Goal: Information Seeking & Learning: Compare options

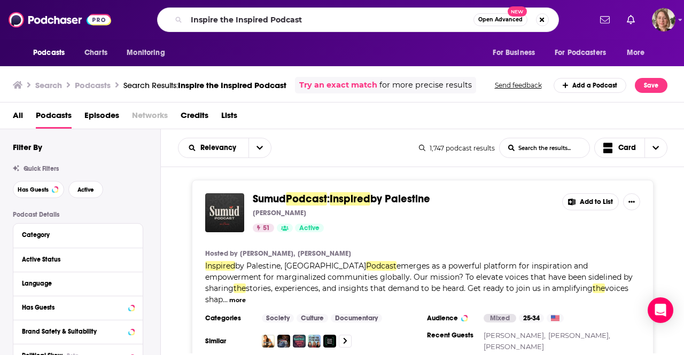
click at [362, 24] on input "Inspire the Inspired Podcast" at bounding box center [329, 19] width 287 height 17
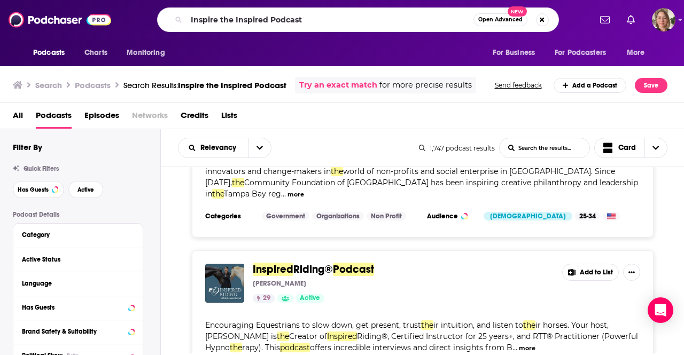
click at [362, 24] on input "Inspire the Inspired Podcast" at bounding box center [329, 19] width 287 height 17
type input "daily creative"
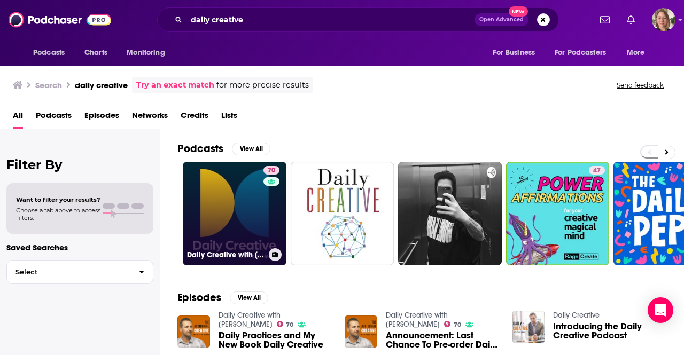
click at [265, 219] on div "70" at bounding box center [272, 207] width 19 height 82
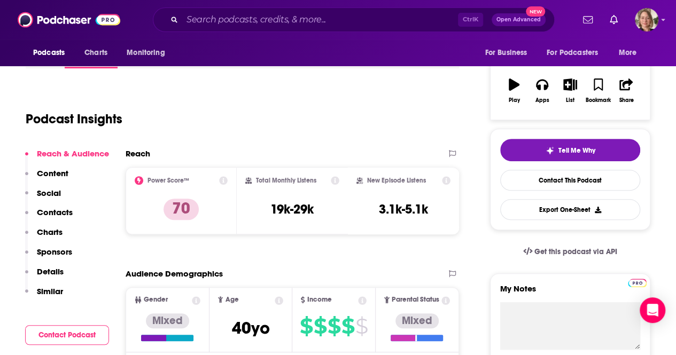
scroll to position [160, 0]
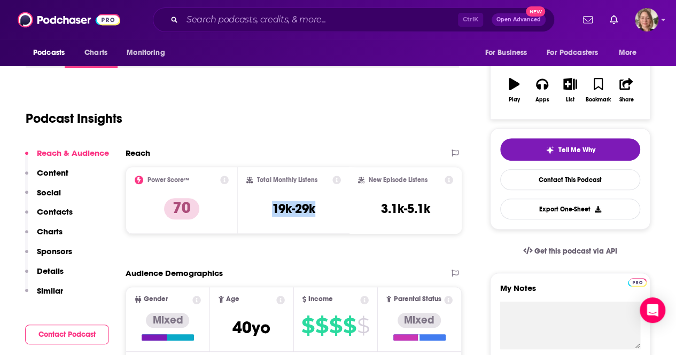
drag, startPoint x: 317, startPoint y: 208, endPoint x: 270, endPoint y: 204, distance: 47.7
click at [270, 204] on div "Total Monthly Listens 19k-29k" at bounding box center [293, 200] width 95 height 49
copy h3 "19k-29k"
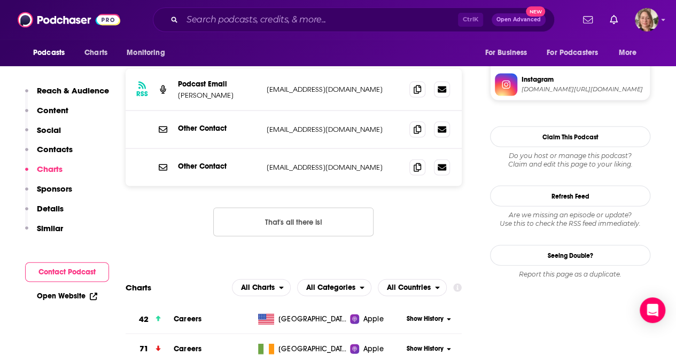
scroll to position [1175, 0]
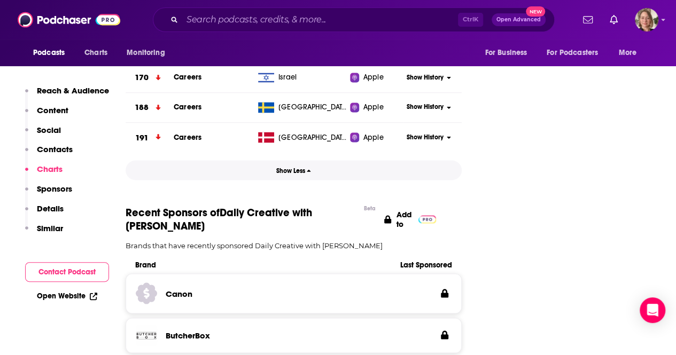
scroll to position [2938, 0]
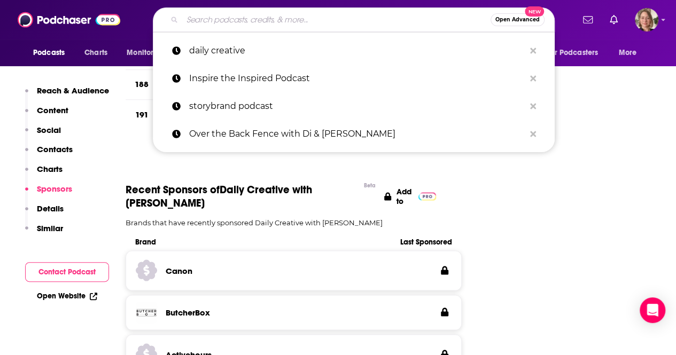
click at [348, 25] on input "Search podcasts, credits, & more..." at bounding box center [336, 19] width 308 height 17
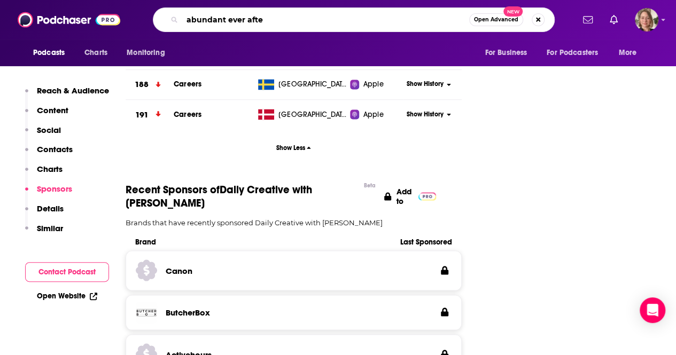
type input "abundant ever after"
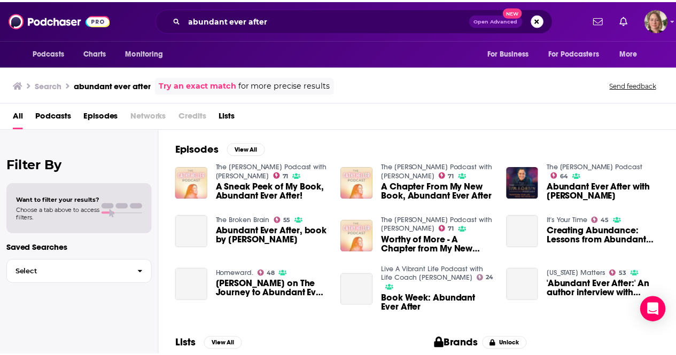
scroll to position [160, 0]
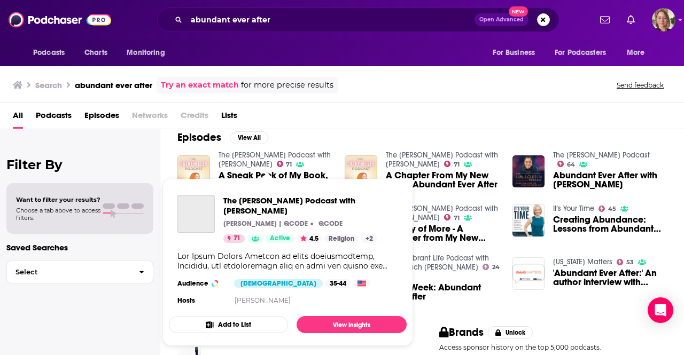
click at [241, 155] on link "The [PERSON_NAME] Podcast with [PERSON_NAME]" at bounding box center [274, 160] width 112 height 18
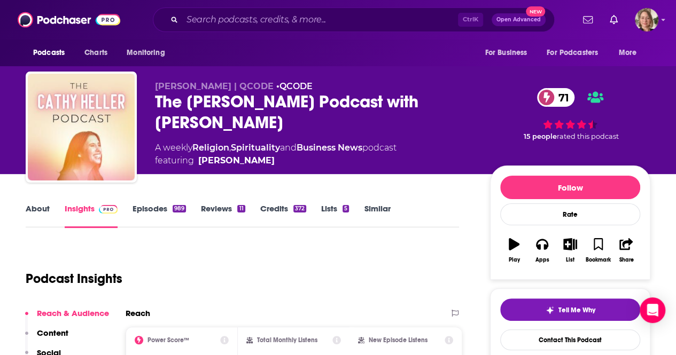
click at [194, 104] on div "The [PERSON_NAME] Podcast with [PERSON_NAME] 71" at bounding box center [314, 112] width 318 height 42
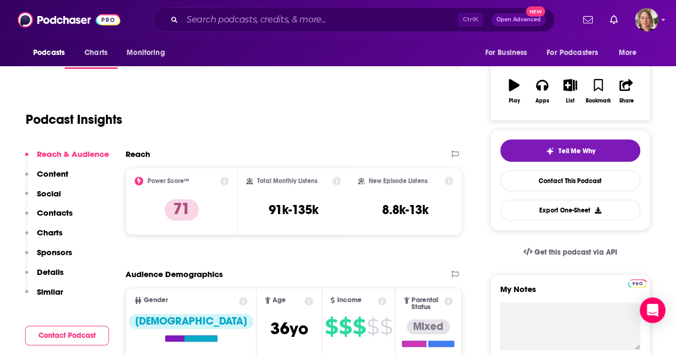
scroll to position [160, 0]
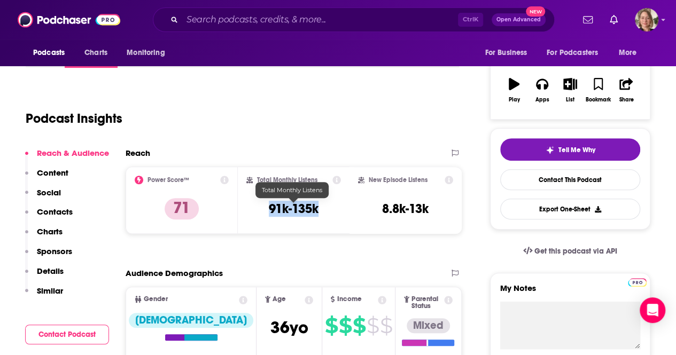
drag, startPoint x: 332, startPoint y: 209, endPoint x: 270, endPoint y: 208, distance: 62.5
click at [270, 208] on div "Total Monthly Listens 91k-135k" at bounding box center [293, 200] width 95 height 49
copy h3 "91k-135k"
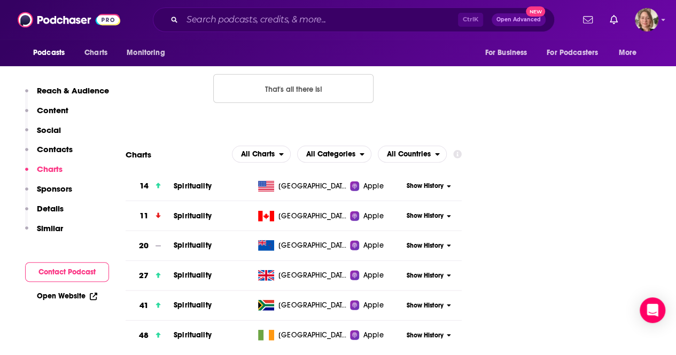
scroll to position [1389, 0]
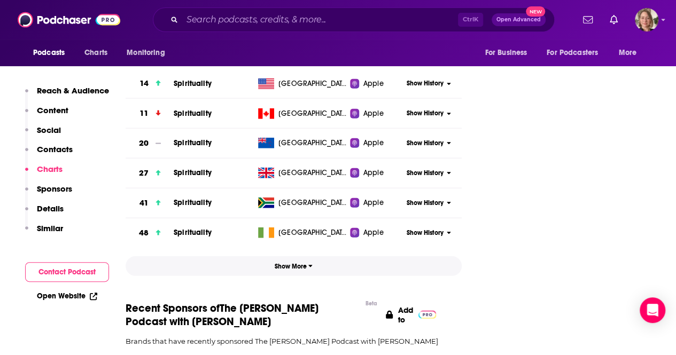
click at [288, 263] on span "Show More" at bounding box center [294, 266] width 38 height 7
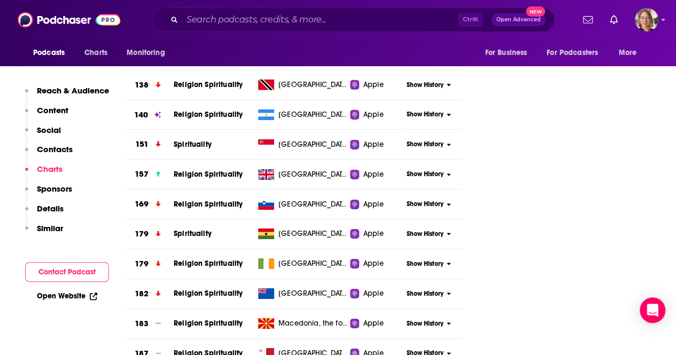
scroll to position [4006, 0]
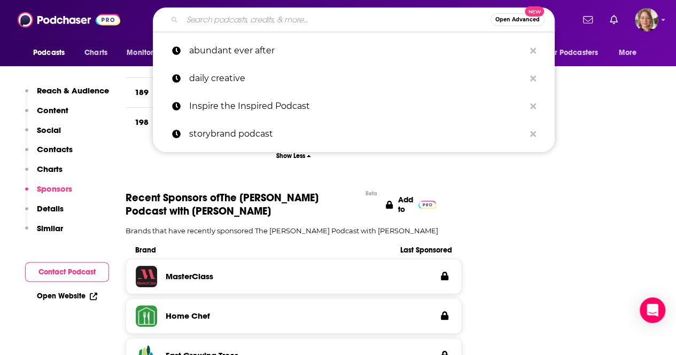
click at [322, 25] on input "Search podcasts, credits, & more..." at bounding box center [336, 19] width 308 height 17
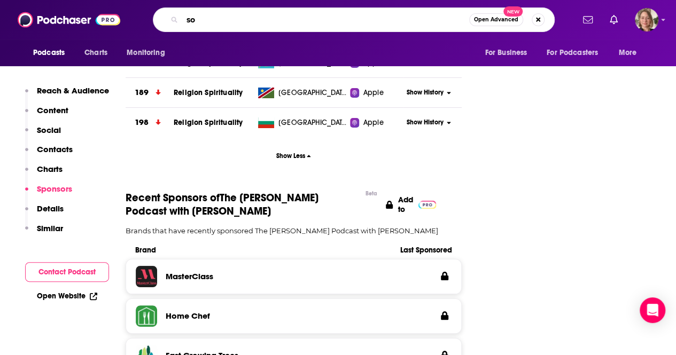
type input "s"
type input "Something You Should Know"
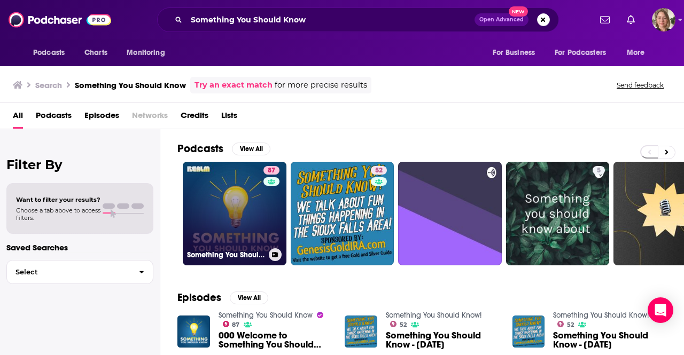
click at [228, 215] on link "87 Something You Should Know" at bounding box center [235, 214] width 104 height 104
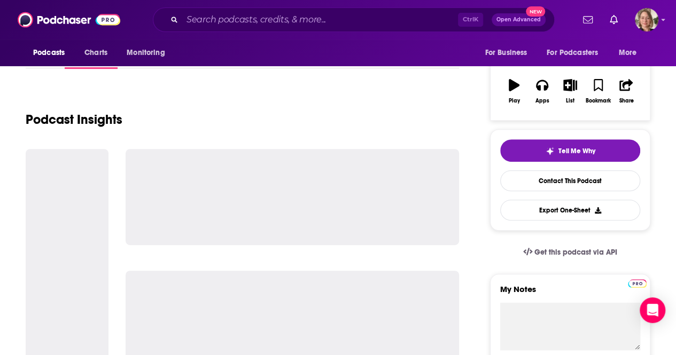
scroll to position [160, 0]
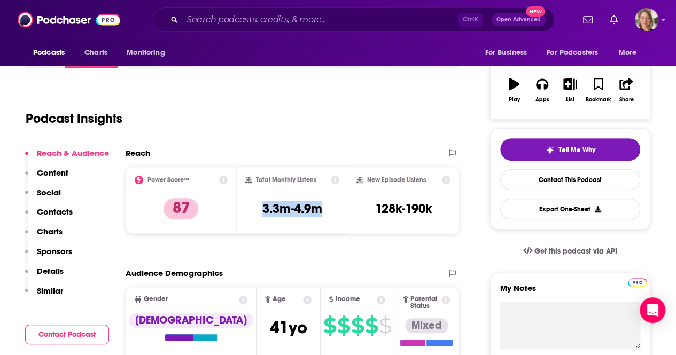
drag, startPoint x: 328, startPoint y: 212, endPoint x: 251, endPoint y: 208, distance: 77.6
click at [251, 208] on div "Total Monthly Listens 3.3m-4.9m" at bounding box center [292, 200] width 94 height 49
copy h3 "3.3m-4.9m"
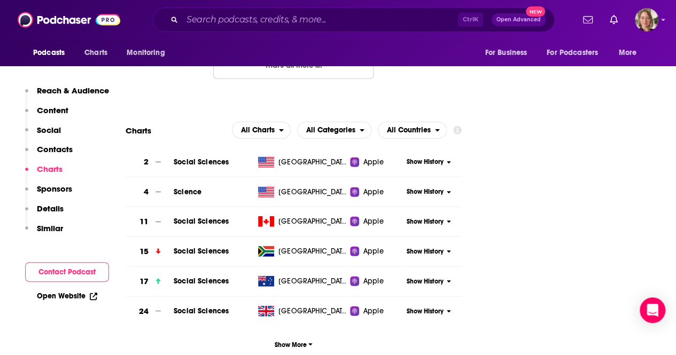
scroll to position [1282, 0]
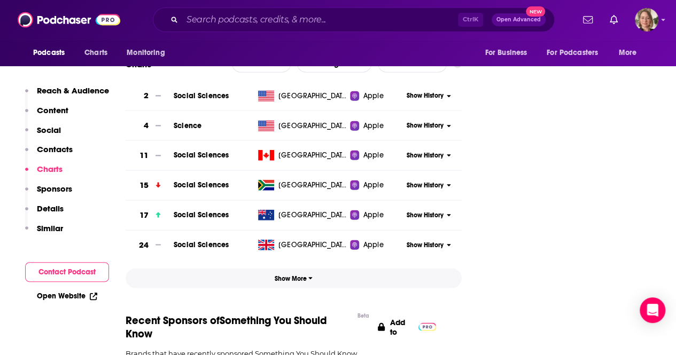
click at [292, 275] on span "Show More" at bounding box center [294, 278] width 38 height 7
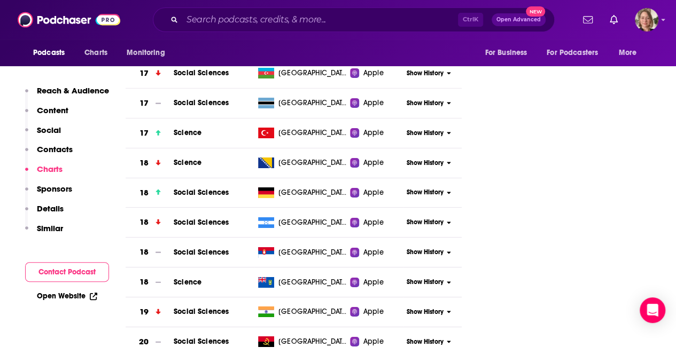
scroll to position [3792, 0]
